Goal: Task Accomplishment & Management: Manage account settings

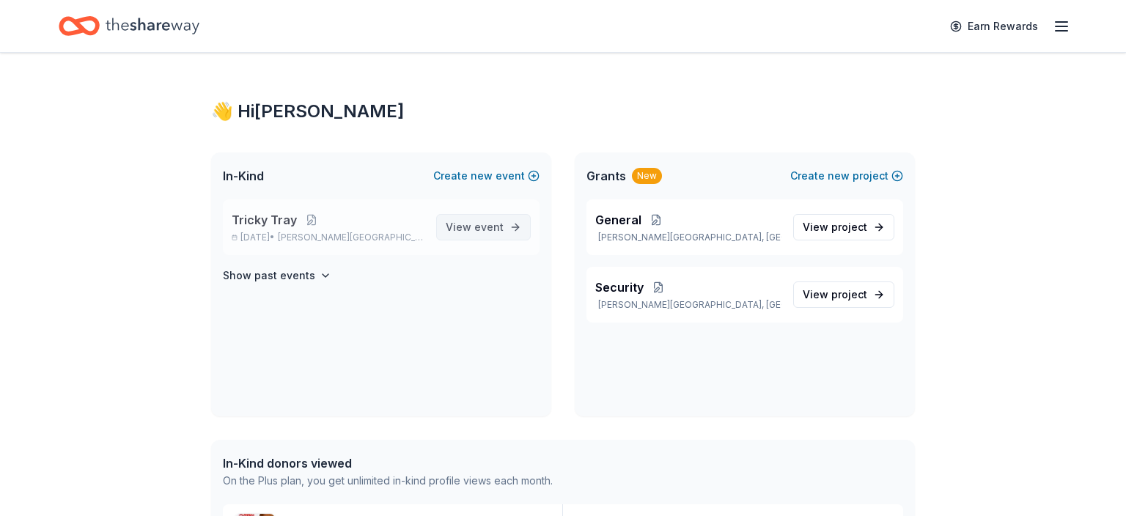
click at [490, 222] on span "event" at bounding box center [488, 227] width 29 height 12
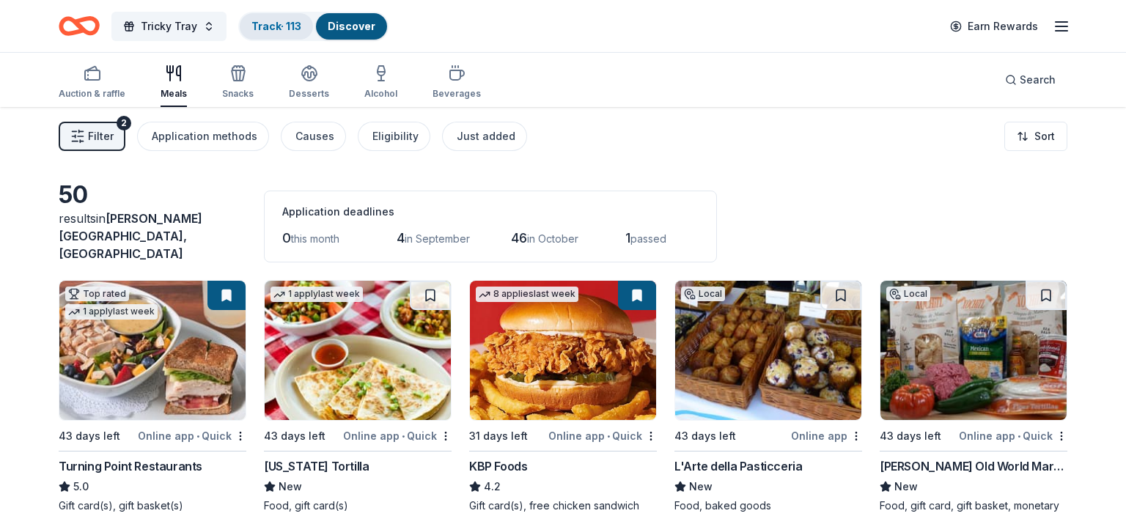
click at [272, 26] on link "Track · 113" at bounding box center [276, 26] width 50 height 12
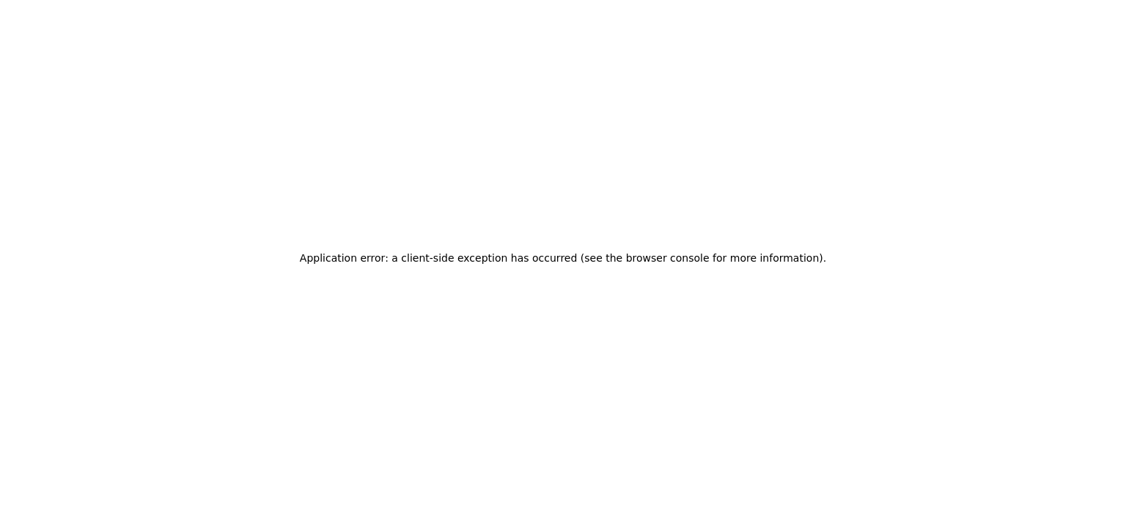
click at [1081, 31] on div "Application error: a client-side exception has occurred (see the browser consol…" at bounding box center [563, 258] width 1126 height 516
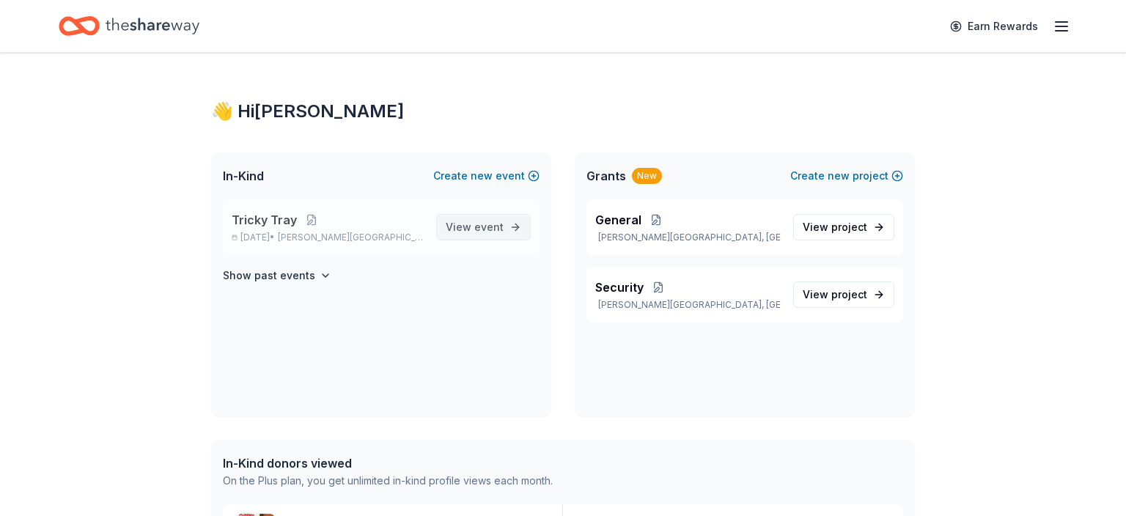
click at [481, 230] on span "event" at bounding box center [488, 227] width 29 height 12
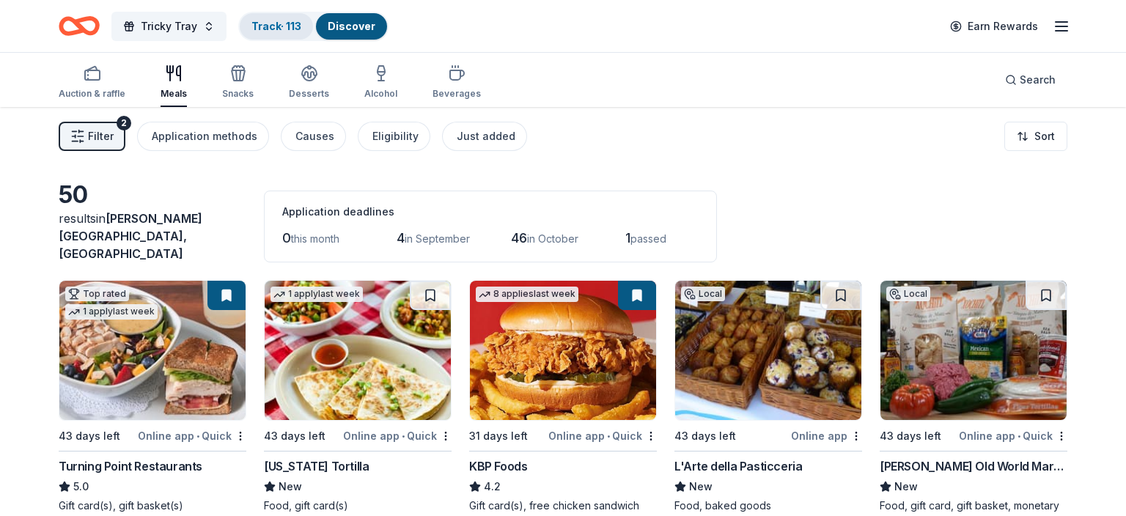
click at [293, 32] on link "Track · 113" at bounding box center [276, 26] width 50 height 12
click at [284, 15] on button "Track · 113 Discover" at bounding box center [313, 26] width 150 height 29
click at [280, 23] on link "Track · 113" at bounding box center [276, 26] width 50 height 12
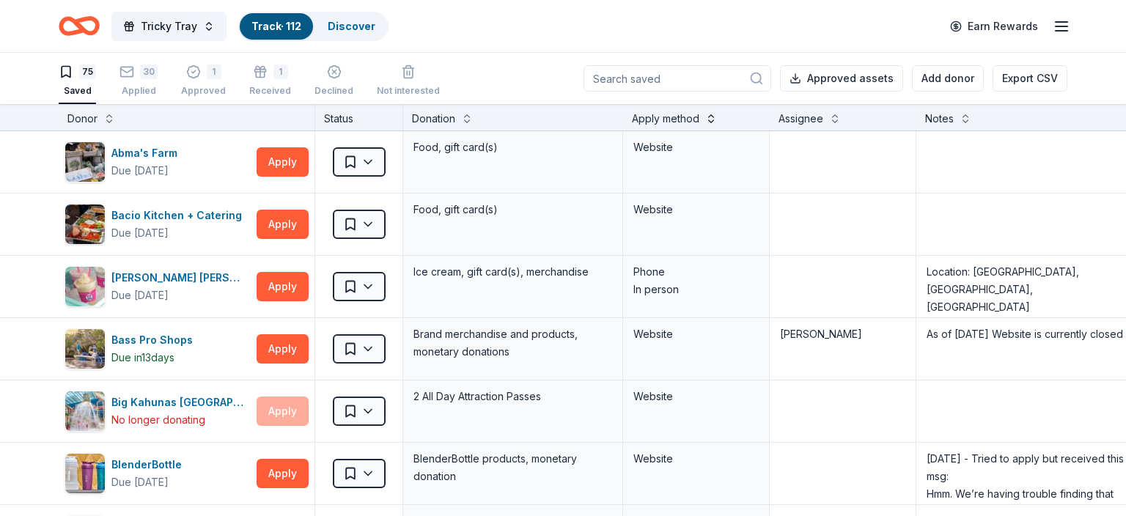
click at [713, 122] on button at bounding box center [711, 117] width 12 height 15
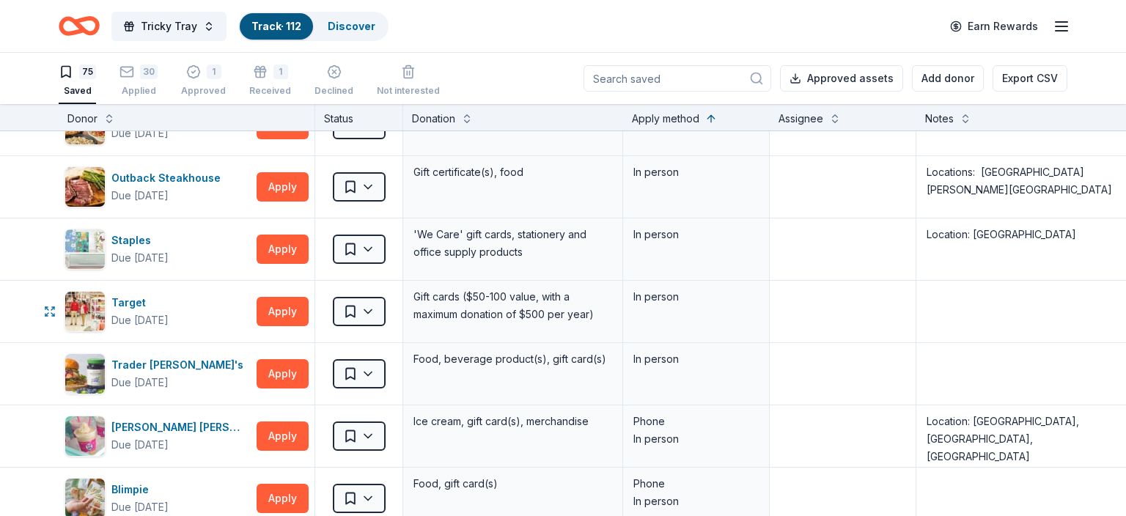
scroll to position [316, 0]
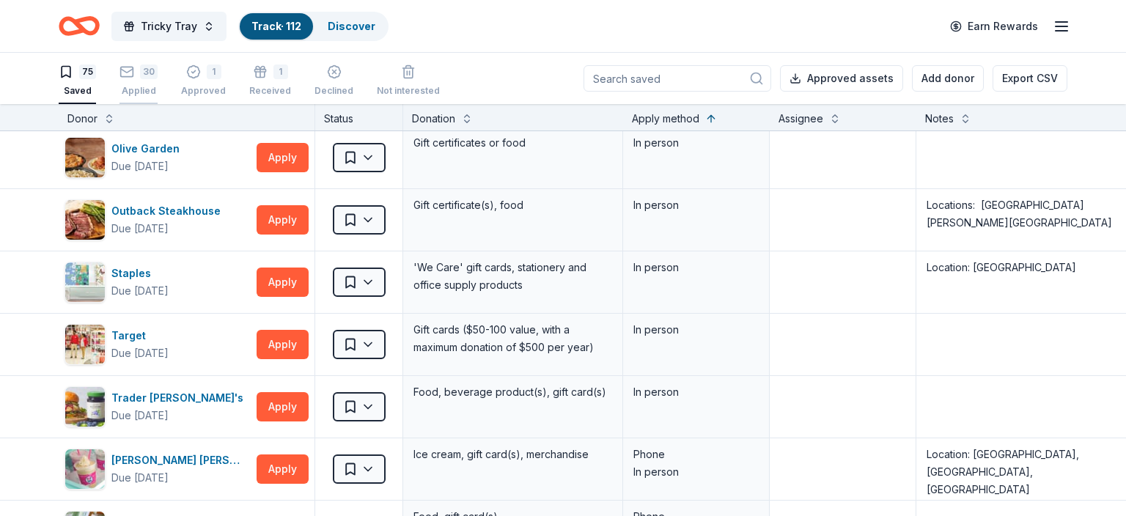
click at [141, 77] on div "30" at bounding box center [149, 71] width 18 height 15
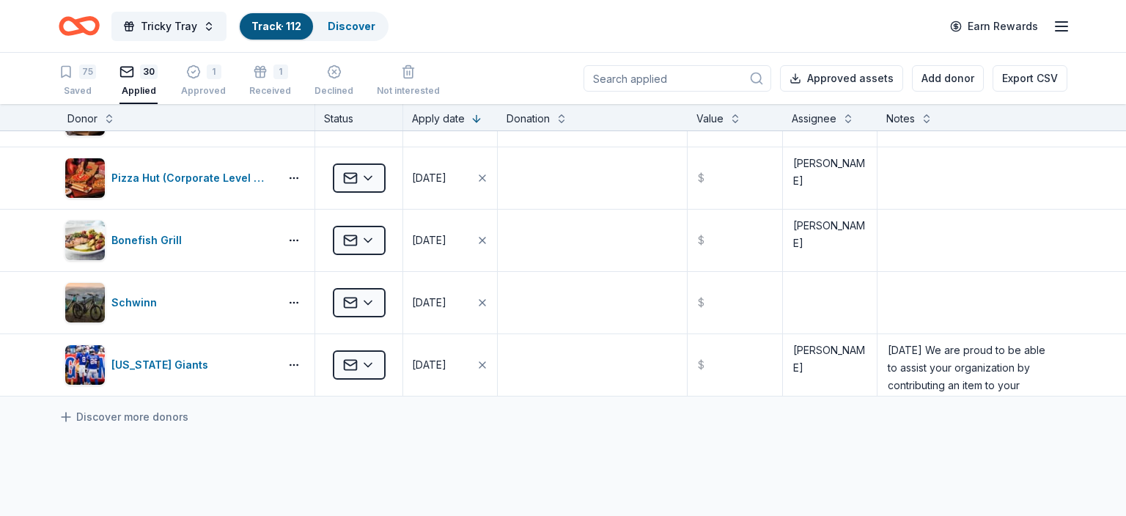
scroll to position [1609, 0]
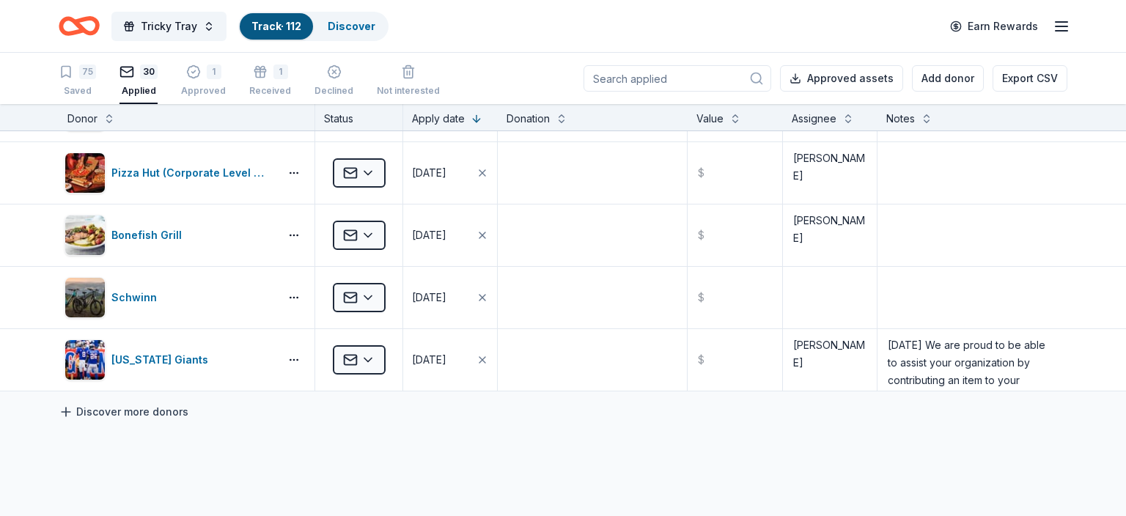
click at [70, 406] on icon at bounding box center [66, 412] width 15 height 15
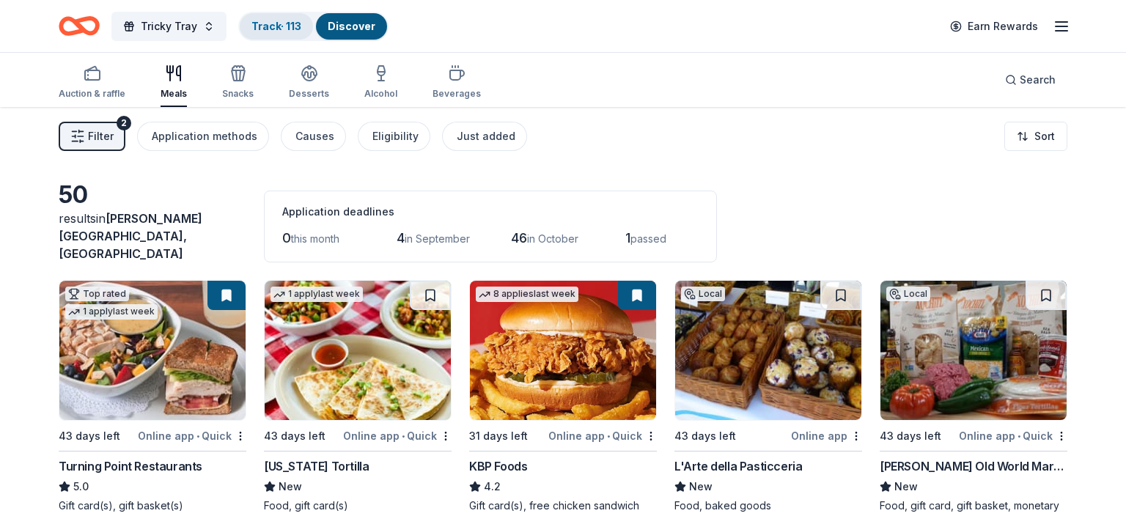
click at [271, 22] on link "Track · 113" at bounding box center [276, 26] width 50 height 12
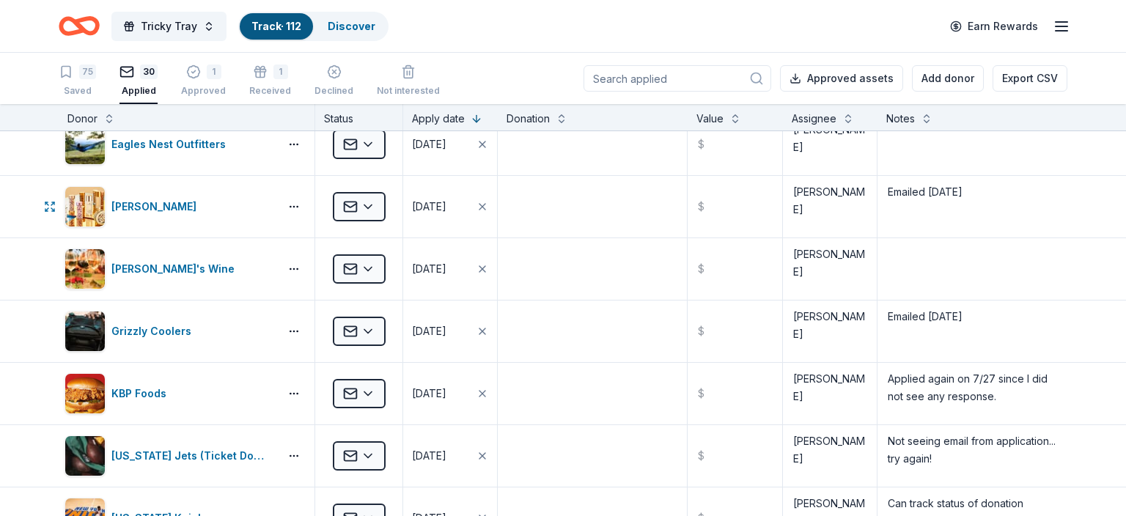
scroll to position [833, 0]
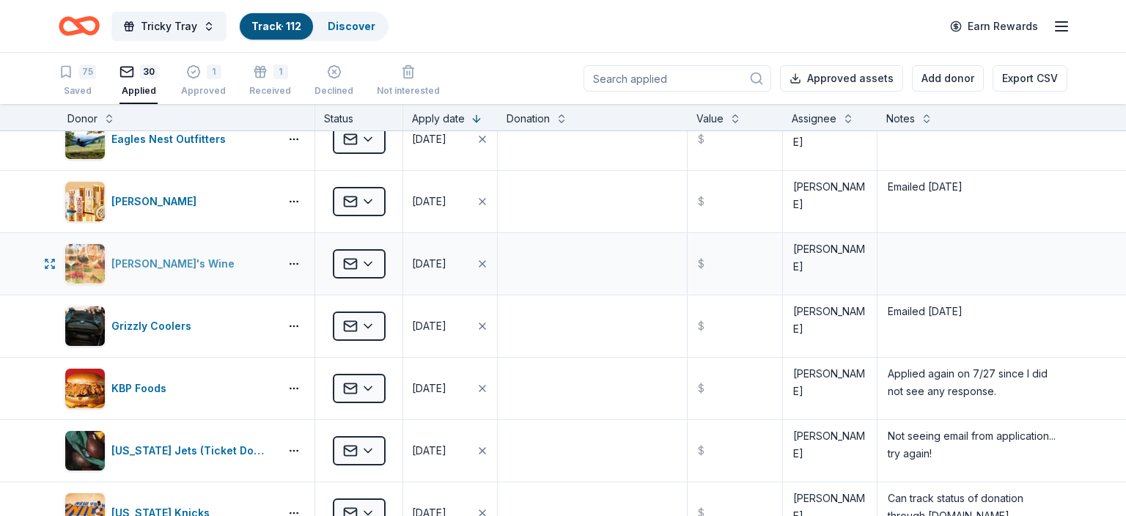
click at [151, 258] on div "[PERSON_NAME]'s Wine" at bounding box center [175, 264] width 129 height 18
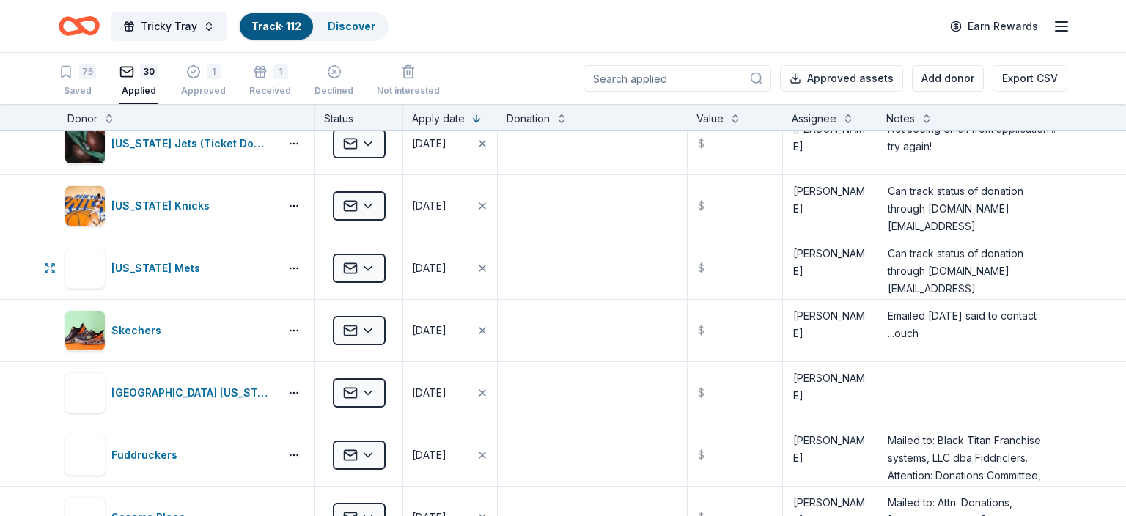
scroll to position [1149, 0]
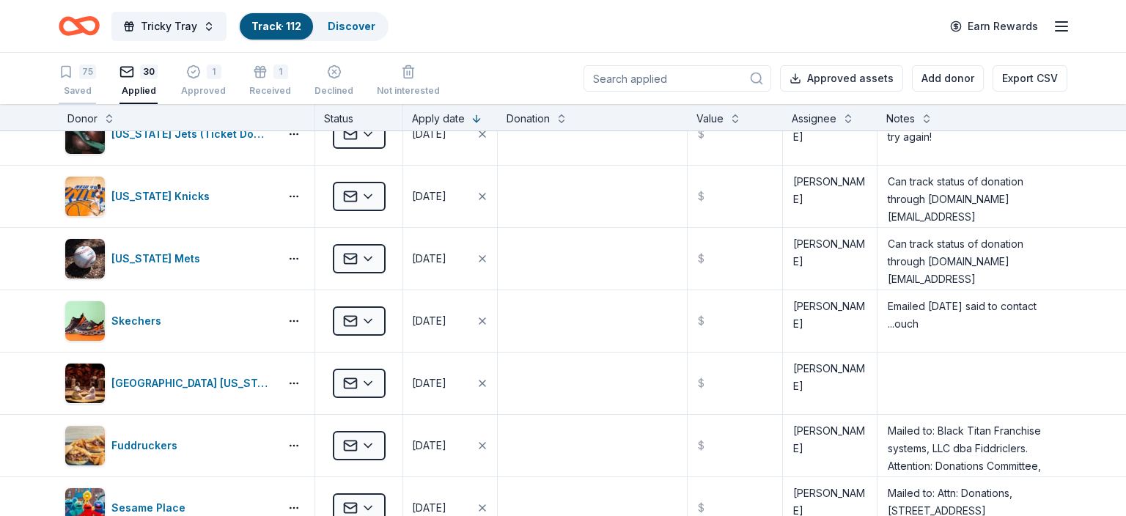
click at [70, 86] on div "Saved" at bounding box center [77, 91] width 37 height 12
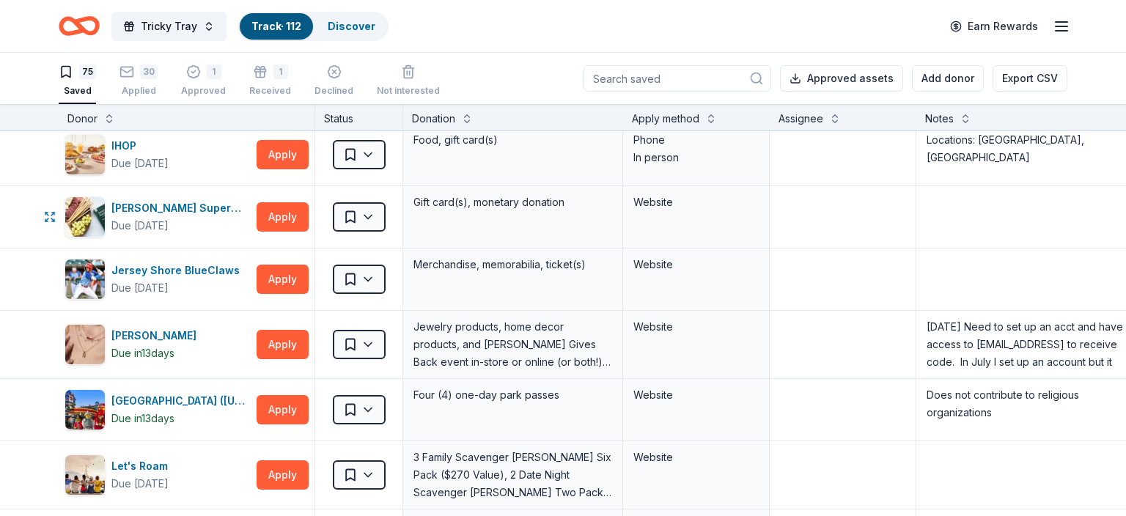
scroll to position [1752, 0]
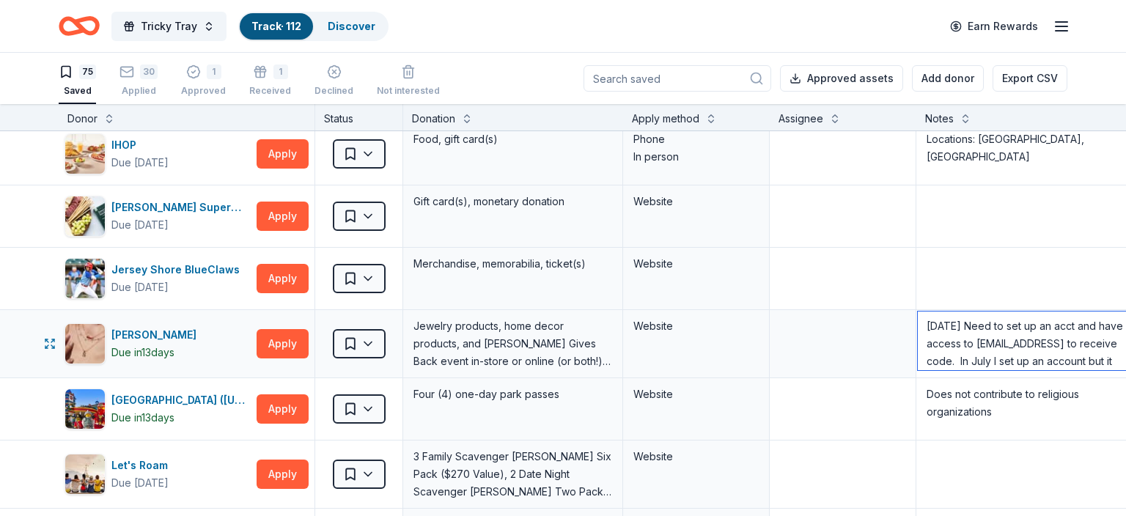
click at [974, 342] on textarea "[DATE] Need to set up an acct and have access to [EMAIL_ADDRESS] to receive cod…" at bounding box center [1026, 341] width 216 height 59
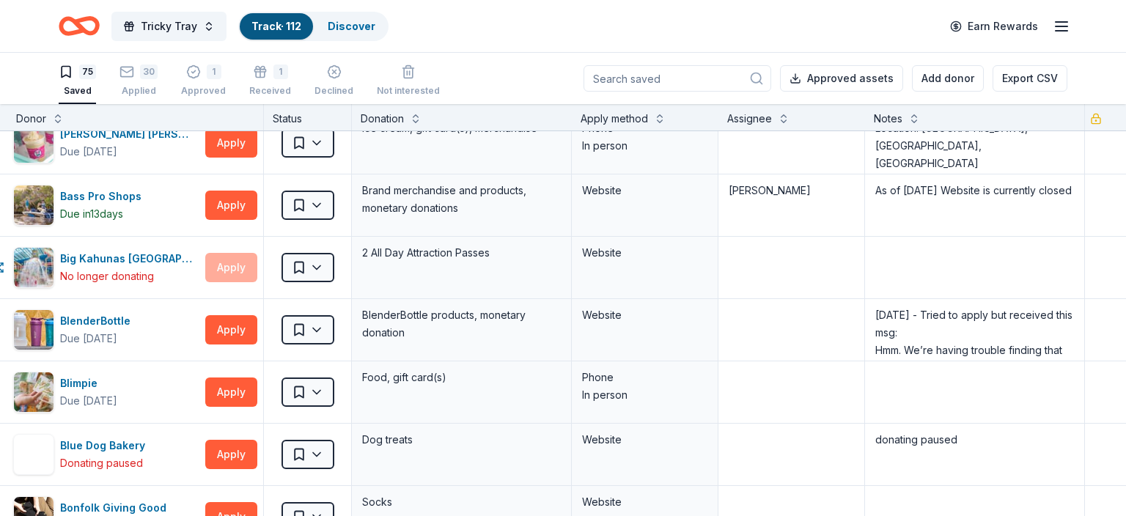
scroll to position [0, 51]
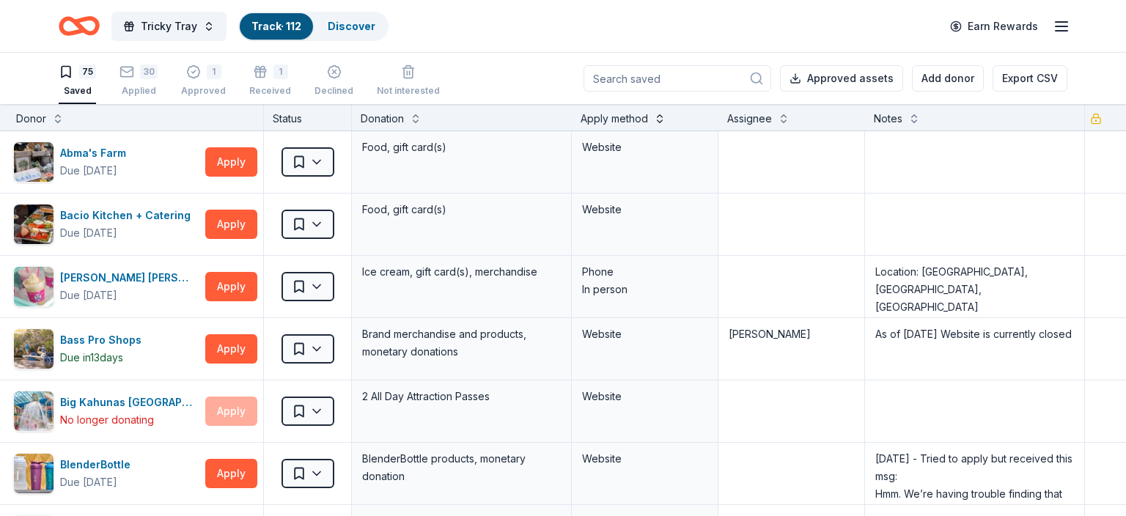
click at [660, 122] on button at bounding box center [660, 117] width 12 height 15
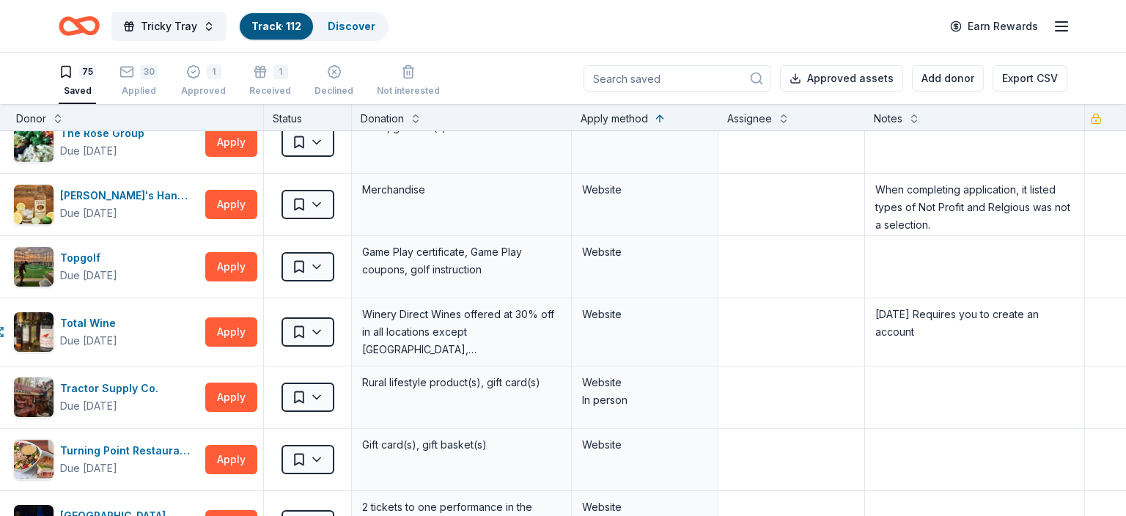
scroll to position [4022, 51]
